Goal: Task Accomplishment & Management: Use online tool/utility

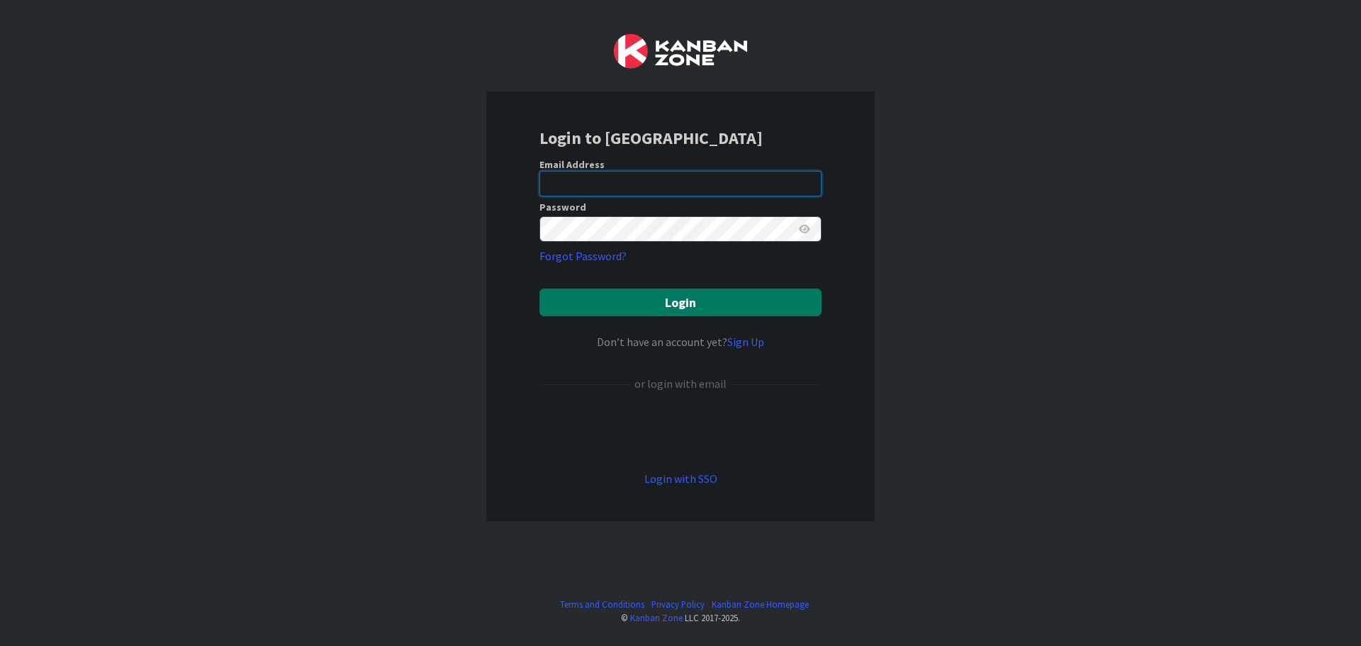
type input "[EMAIL_ADDRESS][DOMAIN_NAME]"
click at [697, 295] on button "Login" at bounding box center [681, 303] width 282 height 28
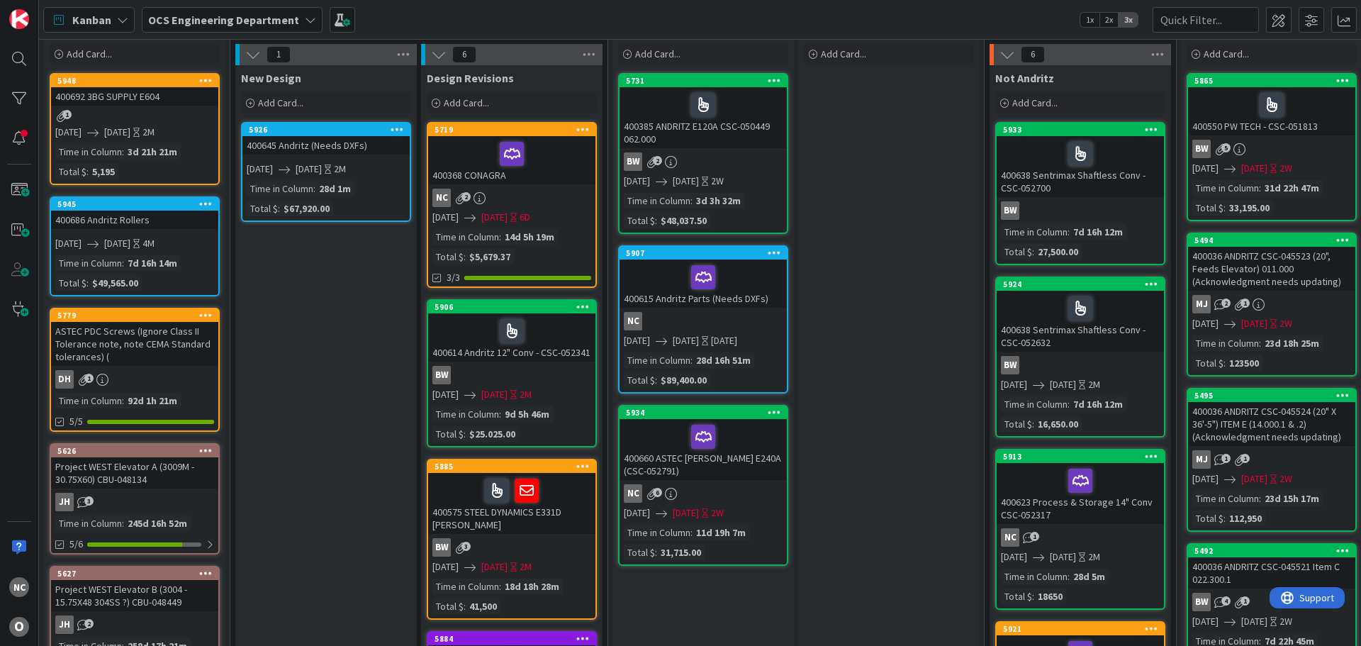
scroll to position [71, 0]
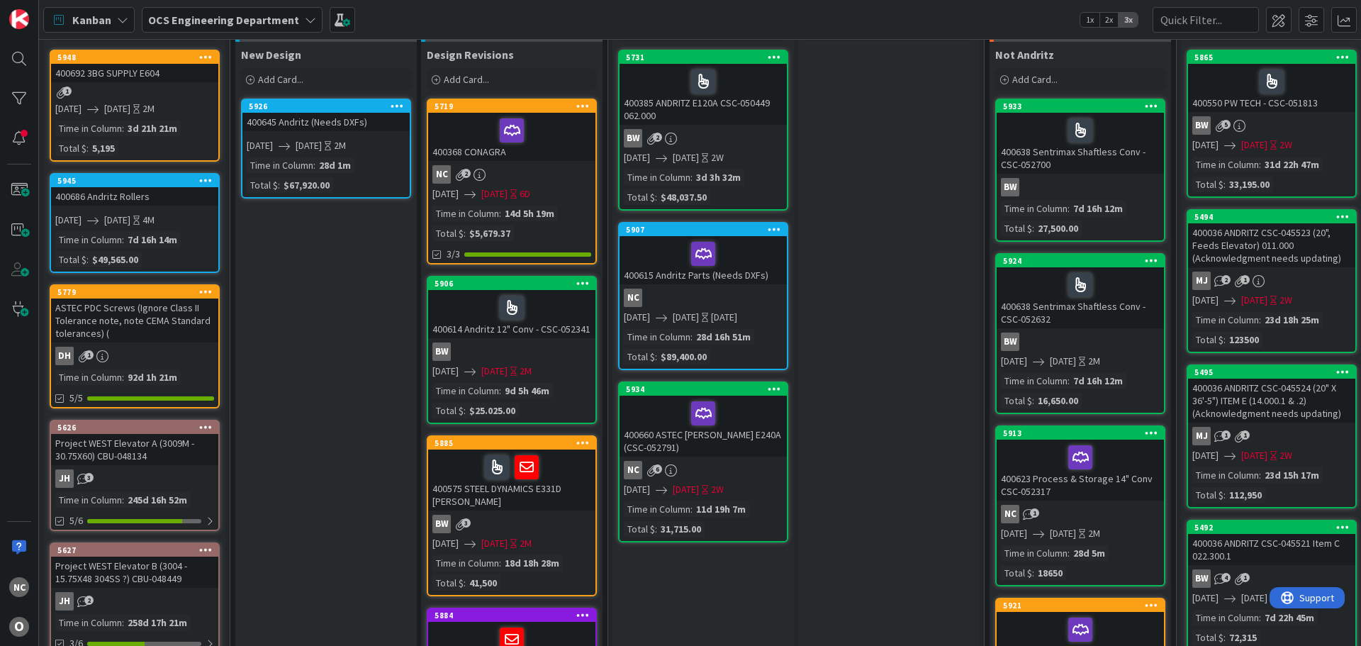
click at [767, 410] on div at bounding box center [703, 413] width 159 height 30
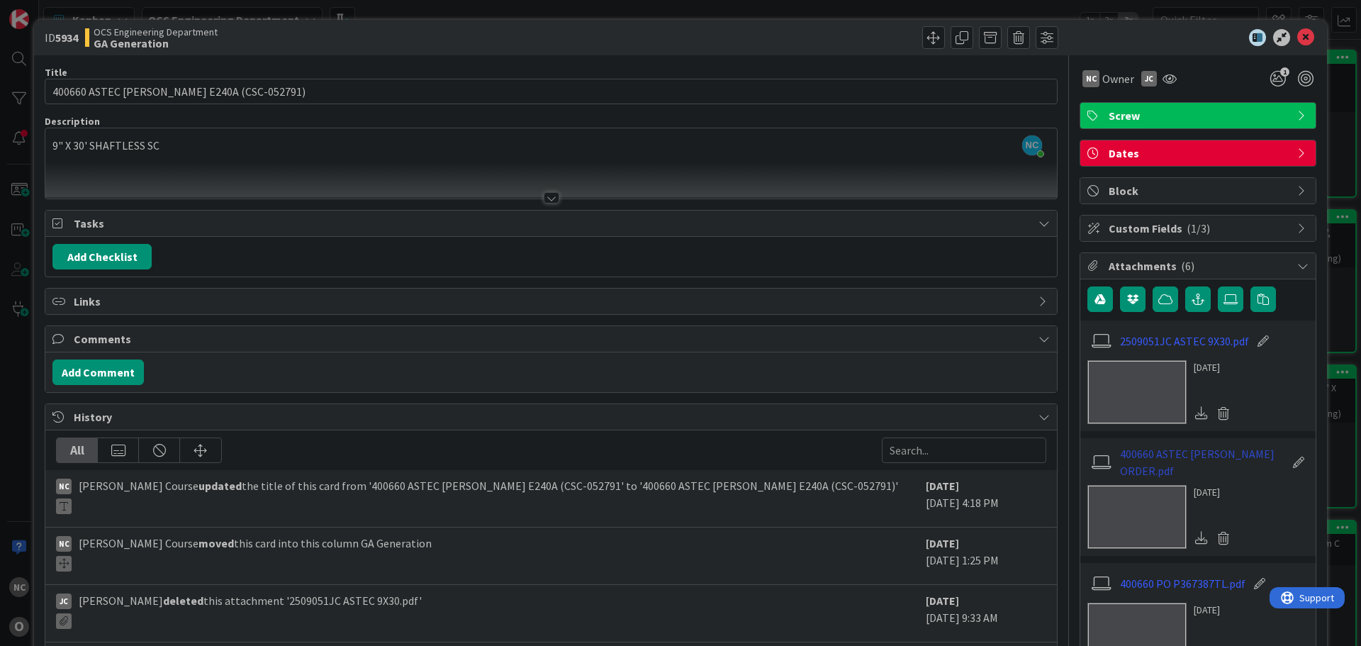
click at [1202, 461] on link "400660 ASTEC [PERSON_NAME] ORDER.pdf" at bounding box center [1202, 462] width 164 height 34
click at [680, 27] on div at bounding box center [806, 37] width 503 height 23
click at [687, 24] on div "ID 5934 OCS Engineering Department GA Generation" at bounding box center [680, 37] width 1293 height 35
